Goal: Task Accomplishment & Management: Complete application form

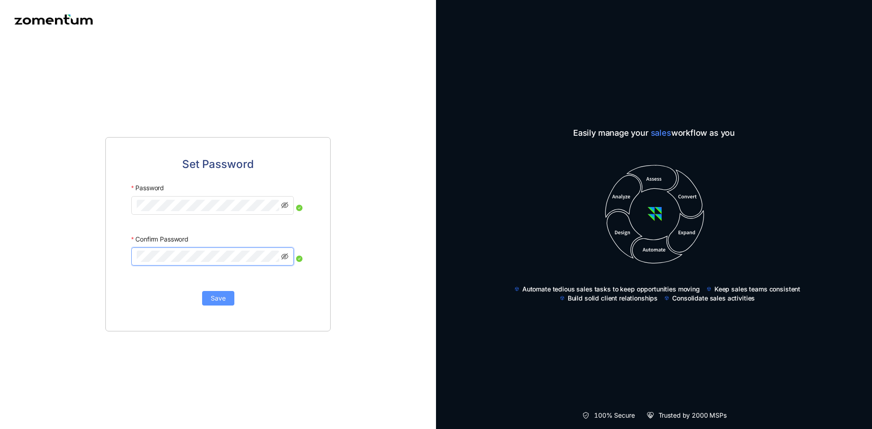
click at [222, 296] on span "Save" at bounding box center [218, 298] width 15 height 10
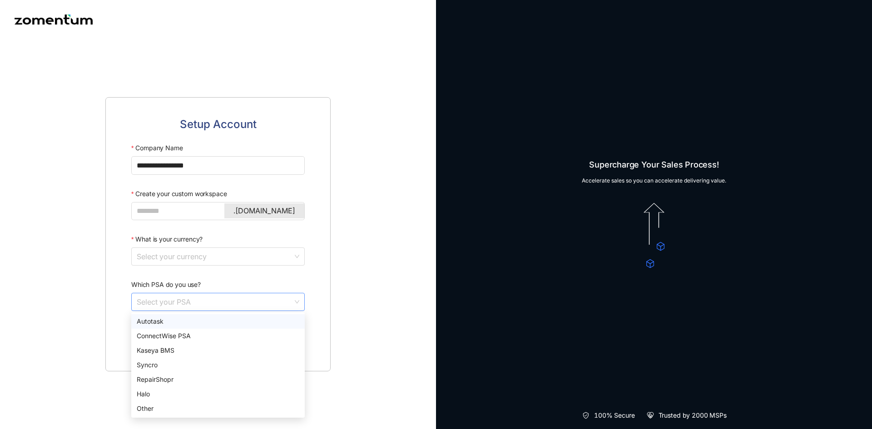
click at [299, 304] on div "Select your PSA" at bounding box center [217, 302] width 173 height 18
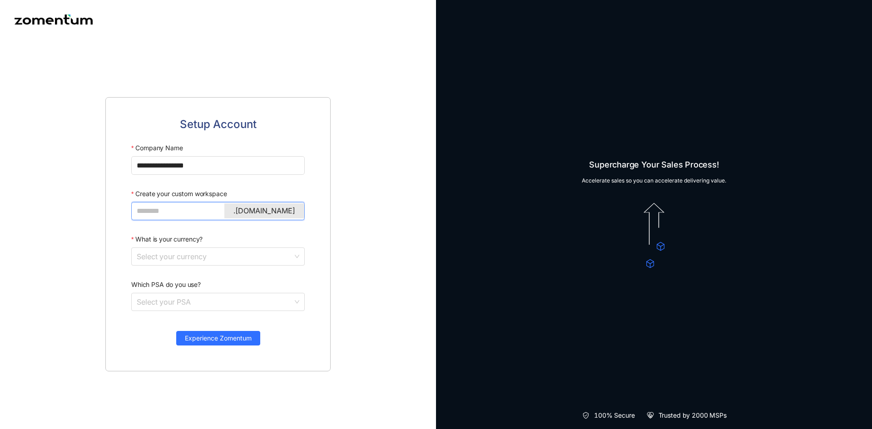
click at [178, 207] on input "Create your custom workspace" at bounding box center [217, 210] width 161 height 11
type input "*******"
click at [182, 253] on input "What is your currency?" at bounding box center [215, 256] width 156 height 17
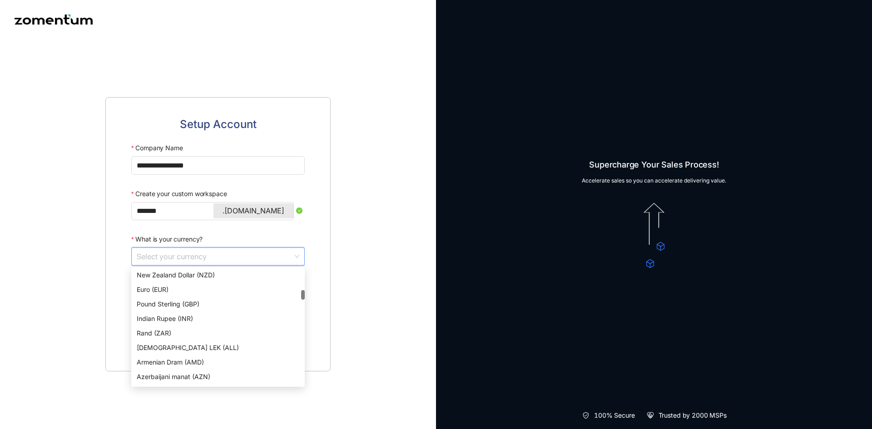
scroll to position [72, 0]
click at [177, 315] on div "Indian Rupee (INR)" at bounding box center [218, 320] width 163 height 10
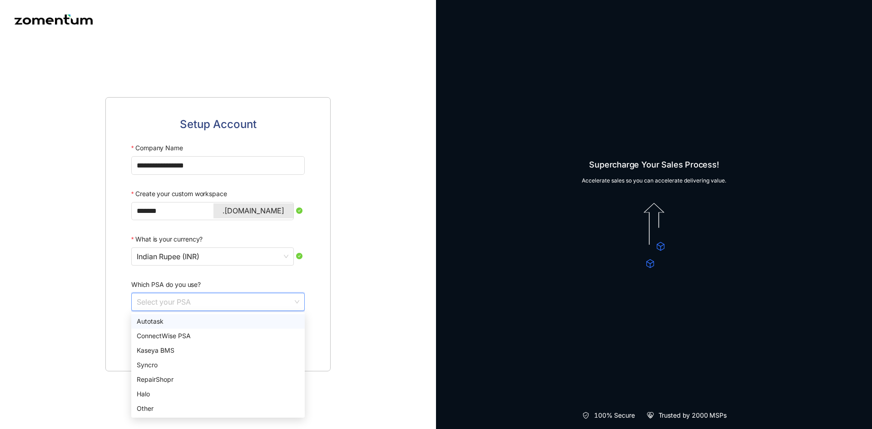
click at [184, 298] on input "Which PSA do you use?" at bounding box center [215, 301] width 156 height 17
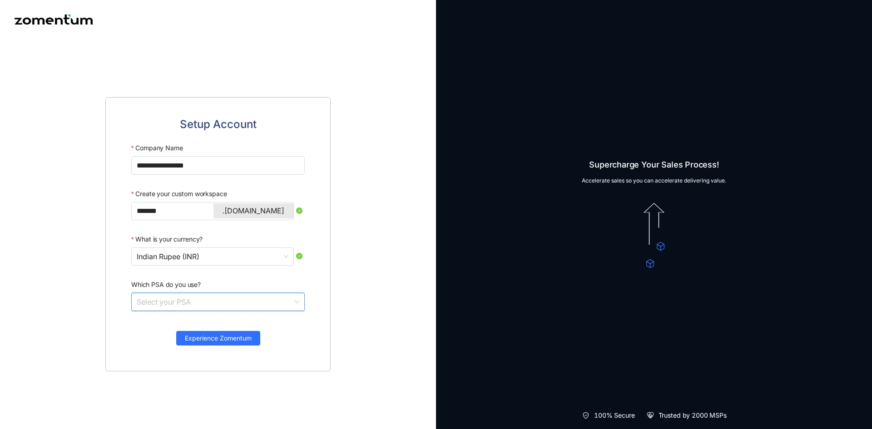
click at [206, 298] on input "Which PSA do you use?" at bounding box center [215, 301] width 156 height 17
click at [241, 337] on span "Experience Zomentum" at bounding box center [218, 338] width 67 height 10
